Goal: Task Accomplishment & Management: Use online tool/utility

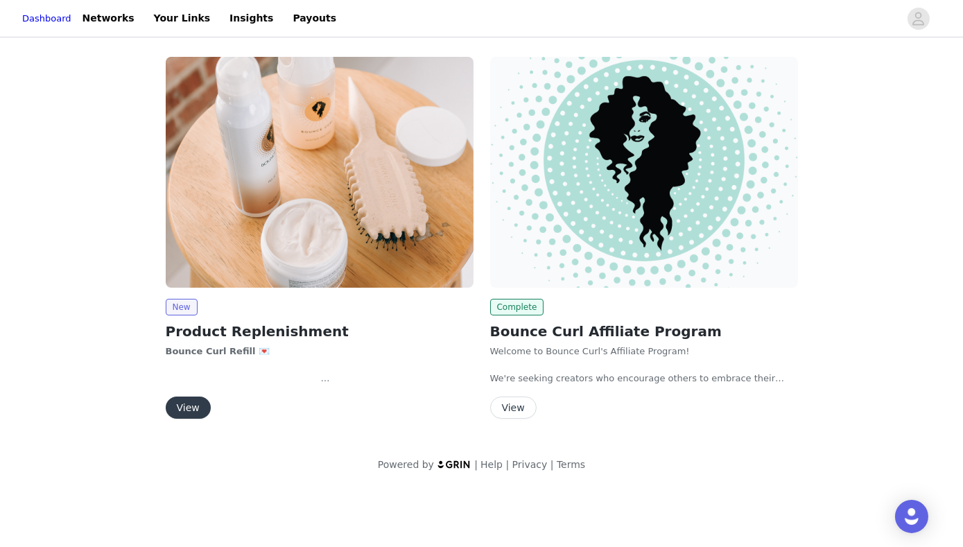
click at [191, 400] on button "View" at bounding box center [188, 408] width 45 height 22
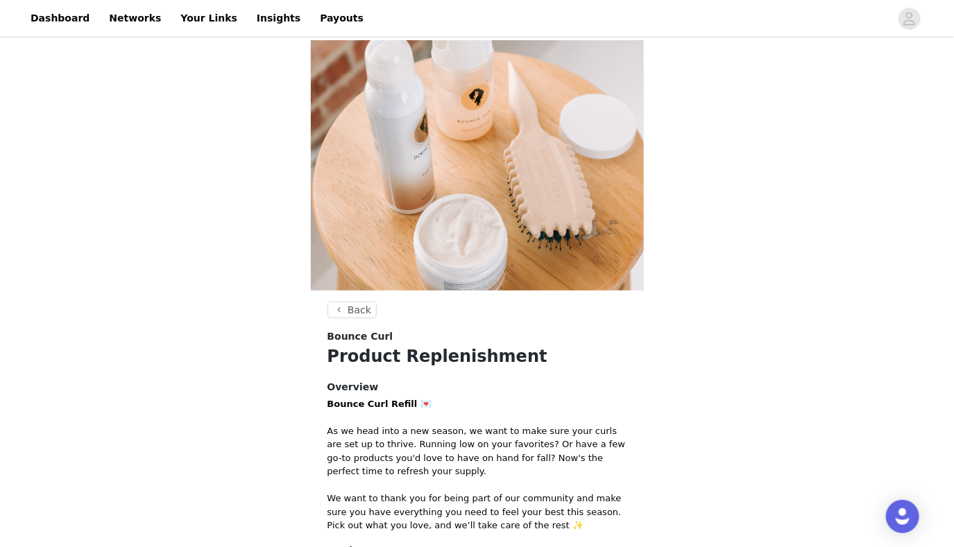
scroll to position [177, 0]
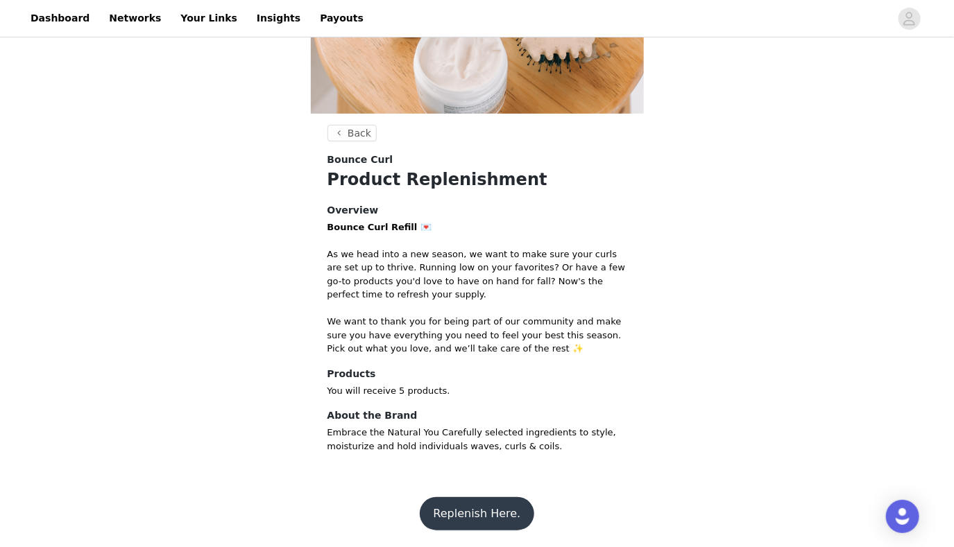
click at [446, 513] on button "Replenish Here." at bounding box center [477, 513] width 115 height 33
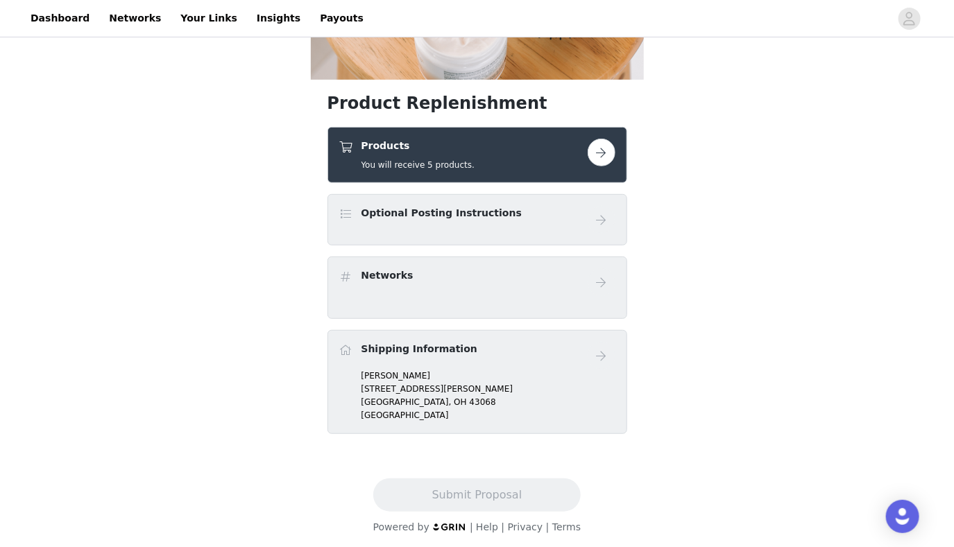
scroll to position [215, 0]
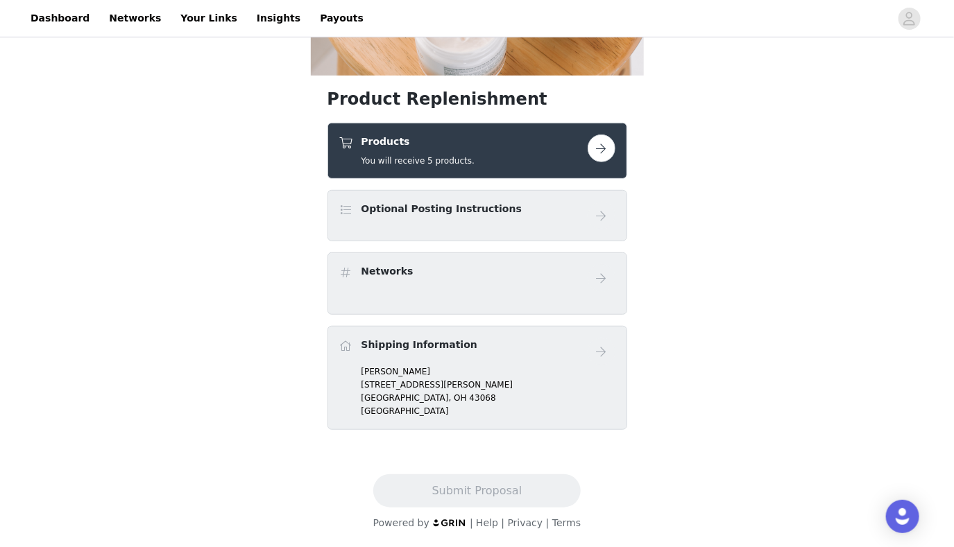
click at [472, 216] on div "Optional Posting Instructions" at bounding box center [441, 212] width 160 height 20
click at [591, 146] on button "button" at bounding box center [601, 149] width 28 height 28
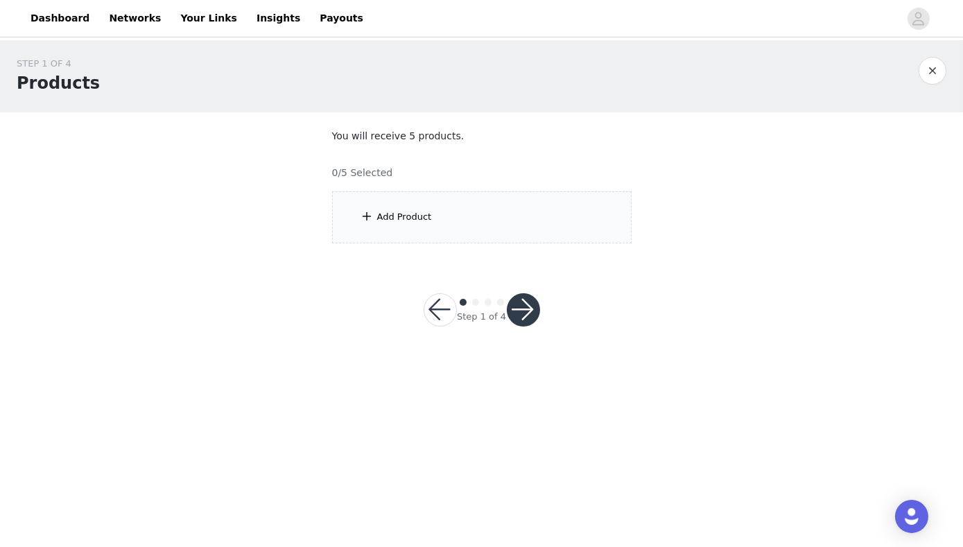
drag, startPoint x: 591, startPoint y: 146, endPoint x: 459, endPoint y: 222, distance: 151.9
click at [459, 222] on div "Add Product" at bounding box center [482, 217] width 300 height 52
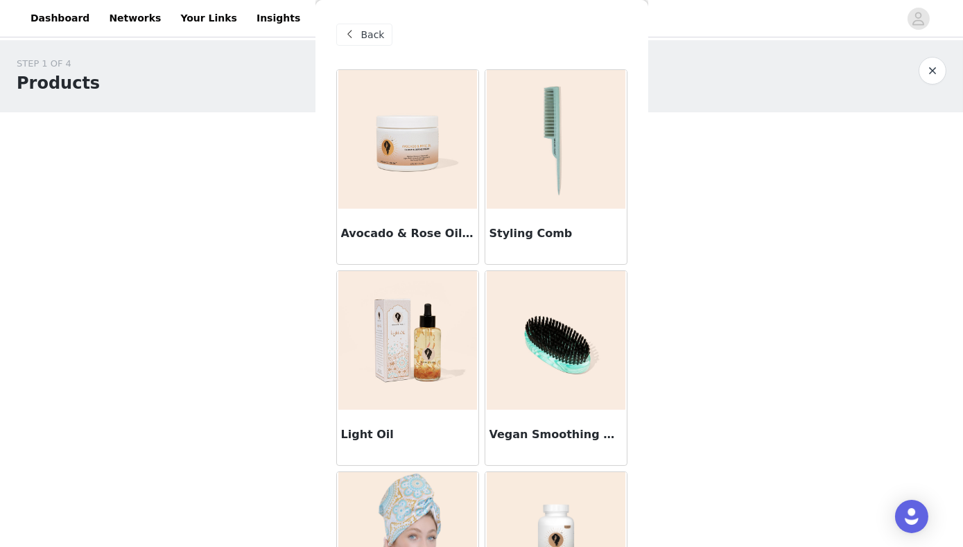
click at [360, 29] on div "Back" at bounding box center [364, 35] width 56 height 22
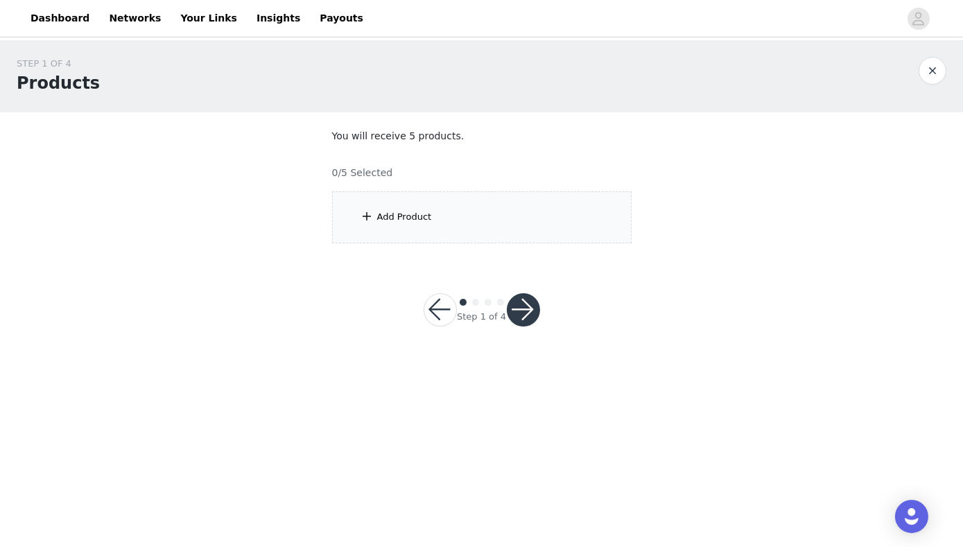
click at [526, 311] on button "button" at bounding box center [523, 309] width 33 height 33
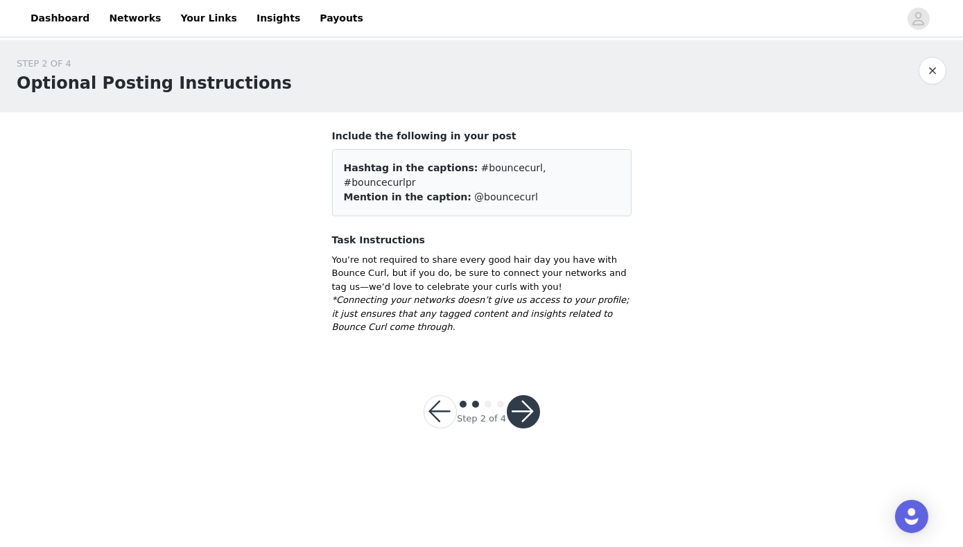
click at [437, 395] on button "button" at bounding box center [440, 411] width 33 height 33
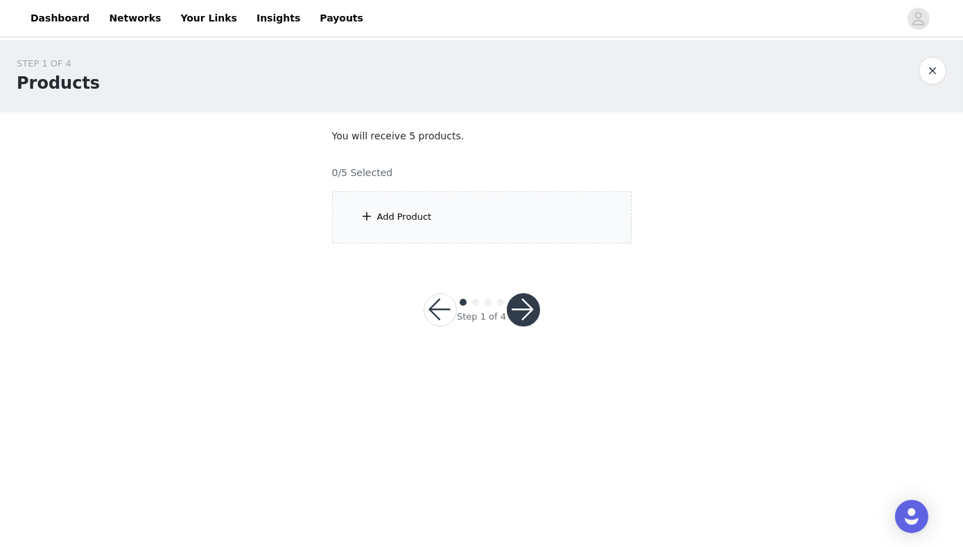
click at [391, 223] on div "Add Product" at bounding box center [482, 217] width 300 height 52
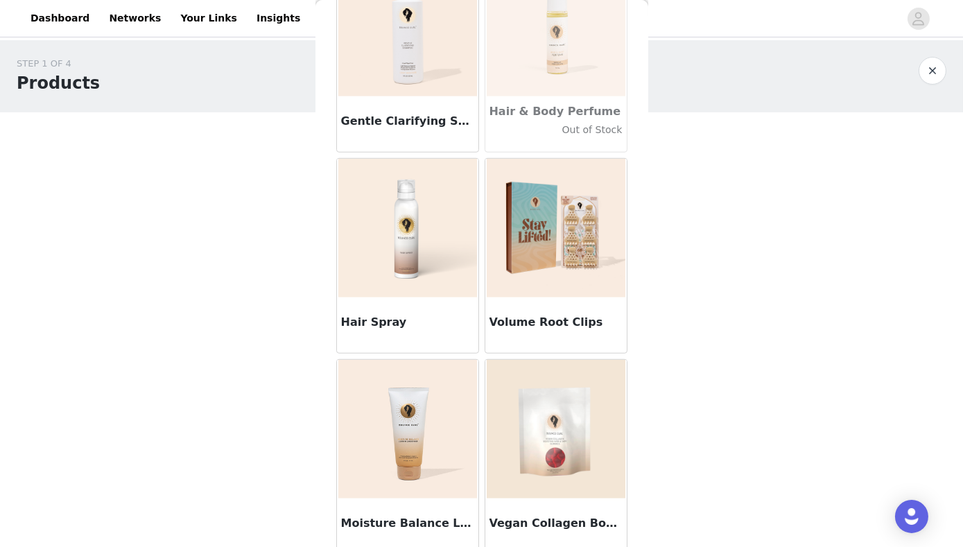
scroll to position [1931, 0]
